Goal: Find specific page/section: Find specific page/section

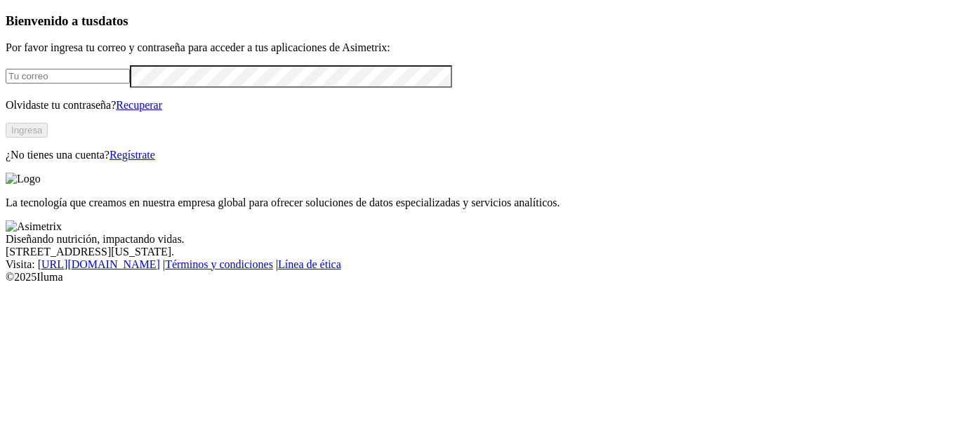
type input "[EMAIL_ADDRESS][PERSON_NAME][DOMAIN_NAME]"
click at [48, 138] on button "Ingresa" at bounding box center [27, 130] width 42 height 15
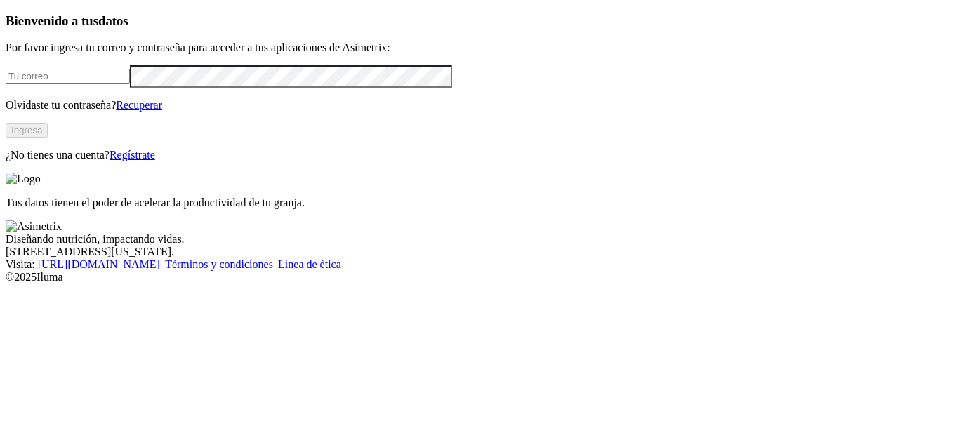
type input "[EMAIL_ADDRESS][PERSON_NAME][DOMAIN_NAME]"
click at [48, 138] on button "Ingresa" at bounding box center [27, 130] width 42 height 15
